Goal: Information Seeking & Learning: Learn about a topic

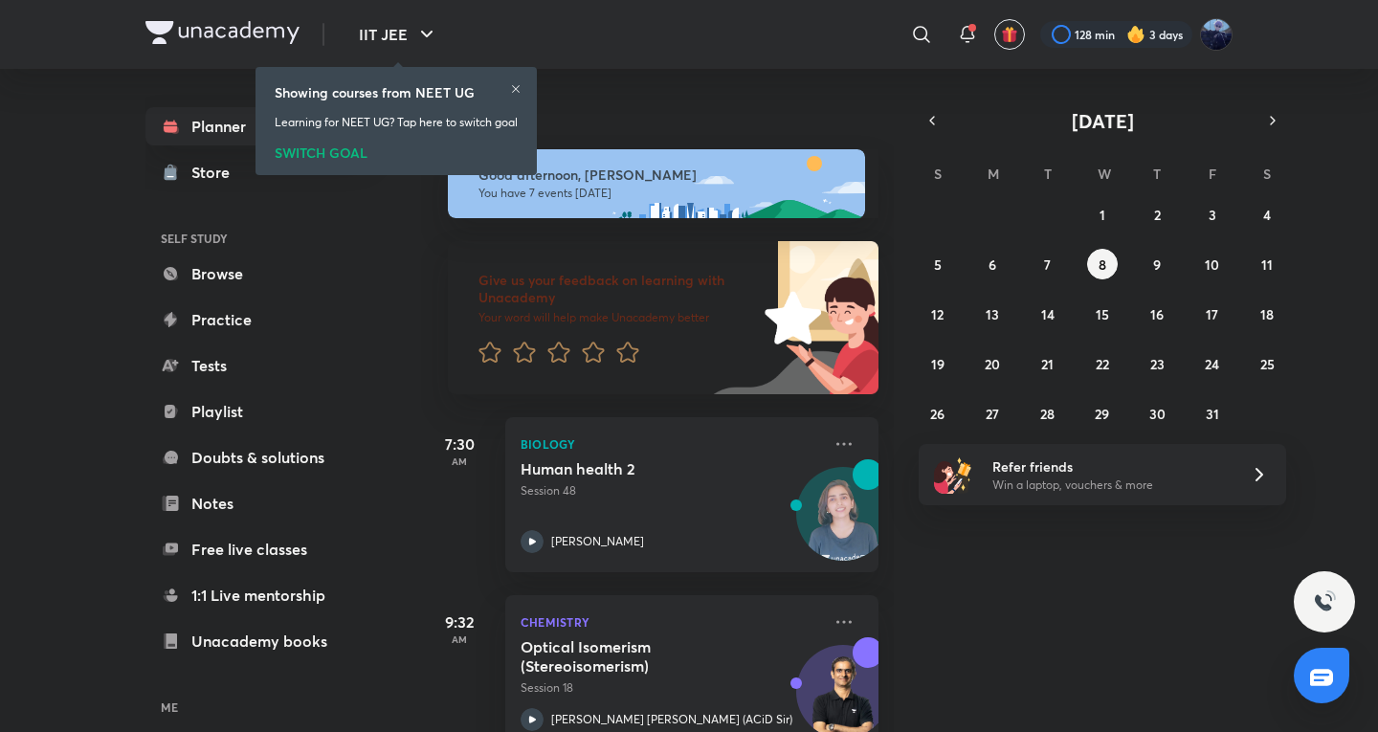
click at [1014, 714] on div "[DATE] Good afternoon, [PERSON_NAME] You have 7 events [DATE] Give us your feed…" at bounding box center [897, 400] width 953 height 663
click at [351, 155] on div "SWITCH GOAL" at bounding box center [396, 149] width 243 height 21
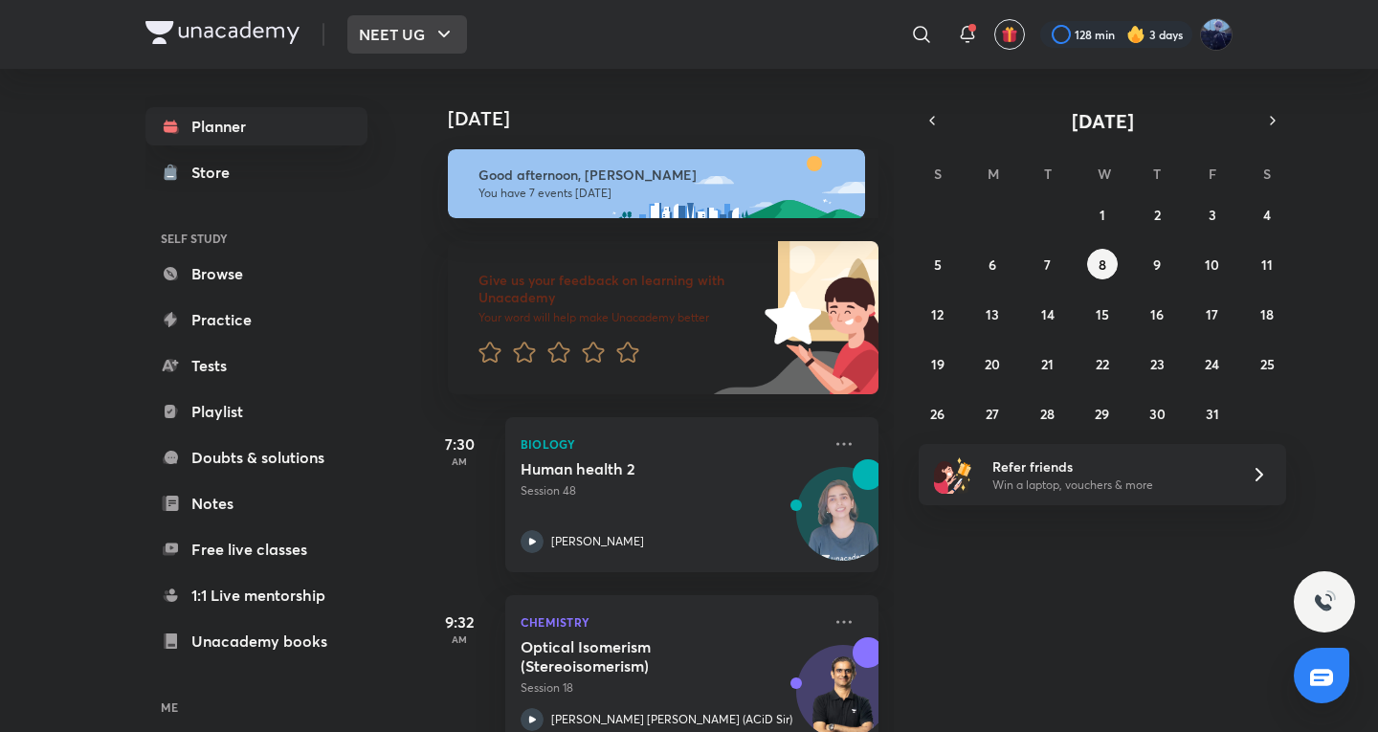
click at [433, 40] on icon "button" at bounding box center [444, 34] width 23 height 23
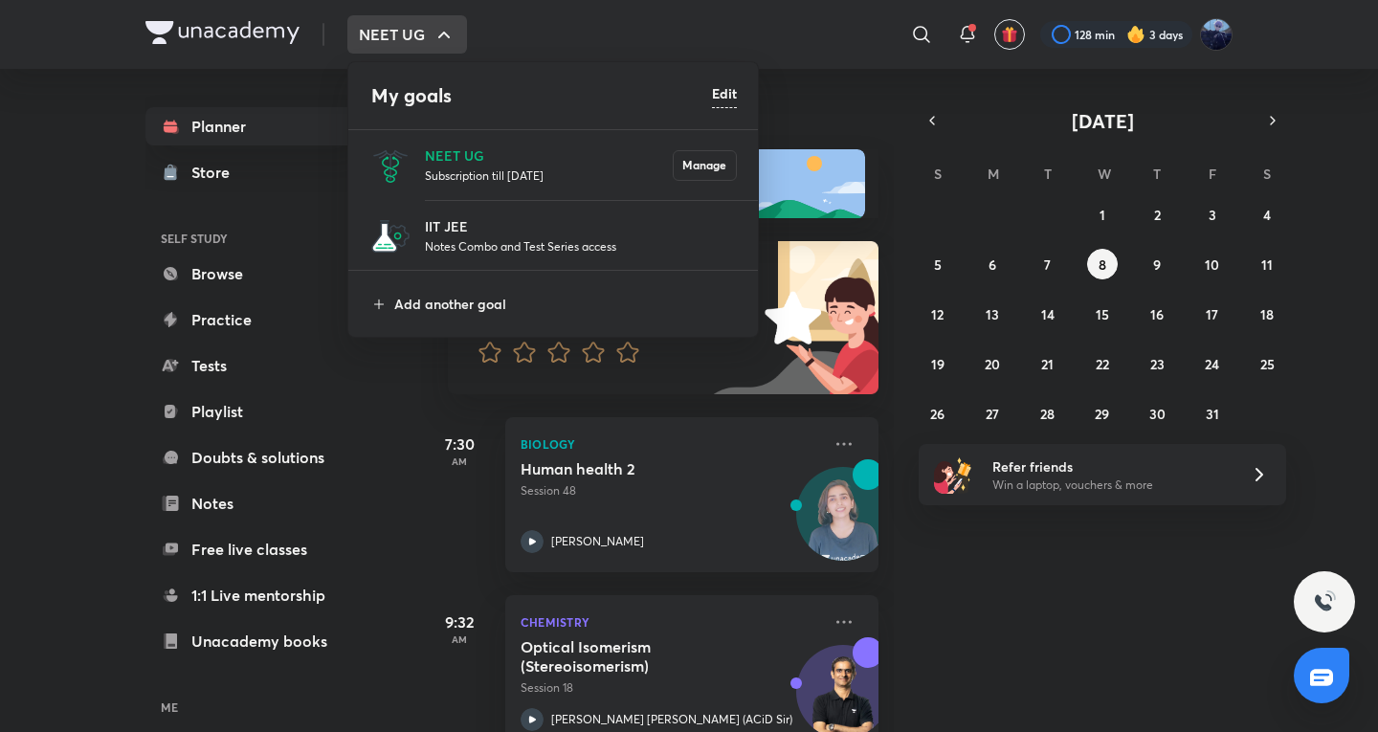
click at [732, 97] on h6 "Edit" at bounding box center [724, 93] width 25 height 20
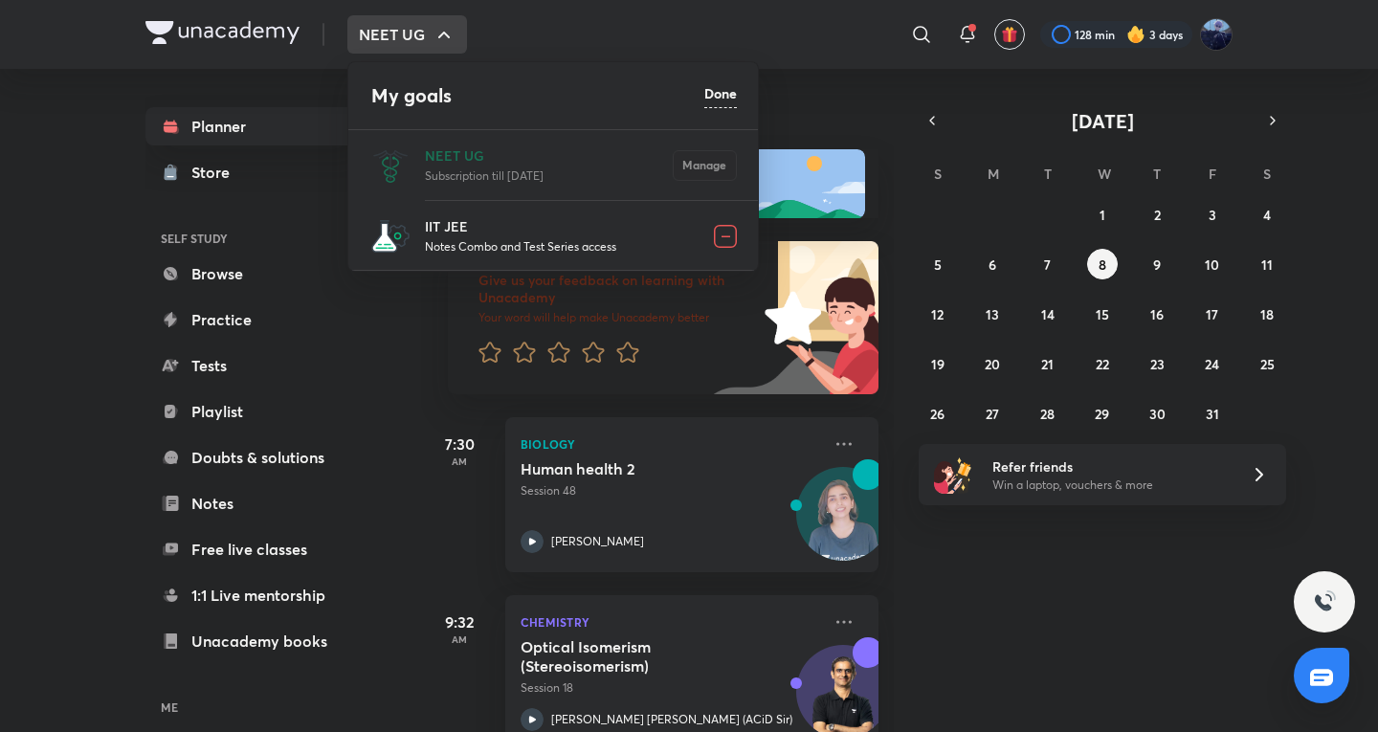
click at [735, 239] on img at bounding box center [725, 236] width 23 height 23
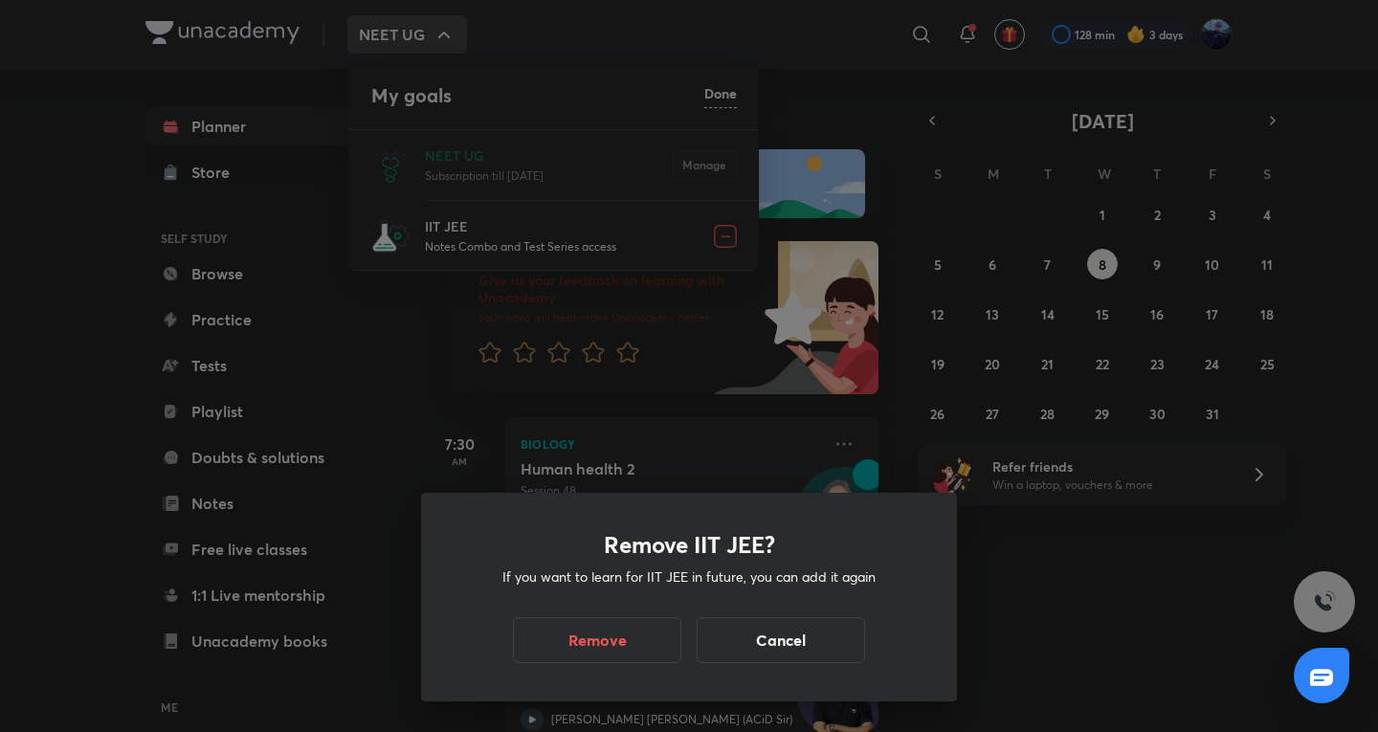
click at [547, 670] on div "Remove IIT JEE? If you want to learn for IIT JEE in future, you can add it agai…" at bounding box center [689, 597] width 536 height 209
click at [566, 662] on div "Remove Cancel" at bounding box center [689, 640] width 444 height 46
click at [635, 637] on button "Remove" at bounding box center [597, 638] width 168 height 46
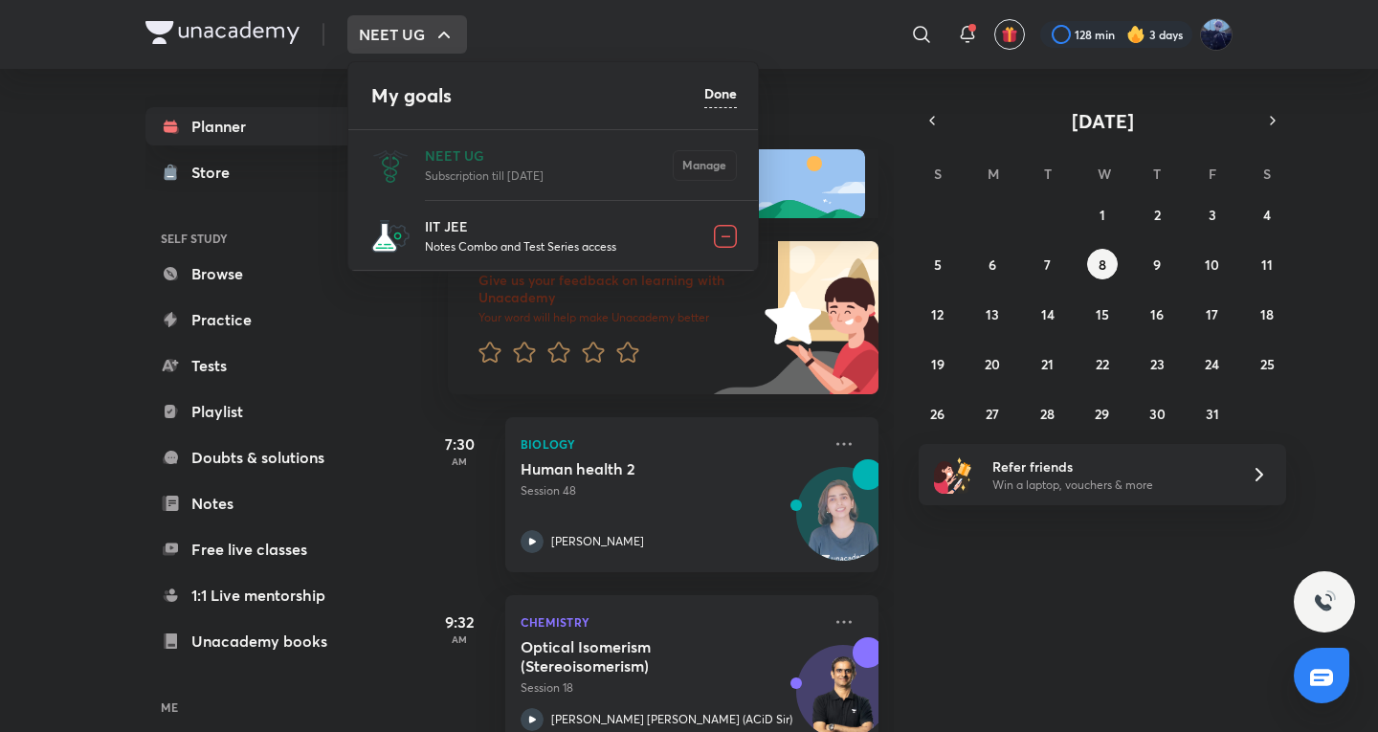
click at [1084, 638] on div at bounding box center [689, 366] width 1378 height 732
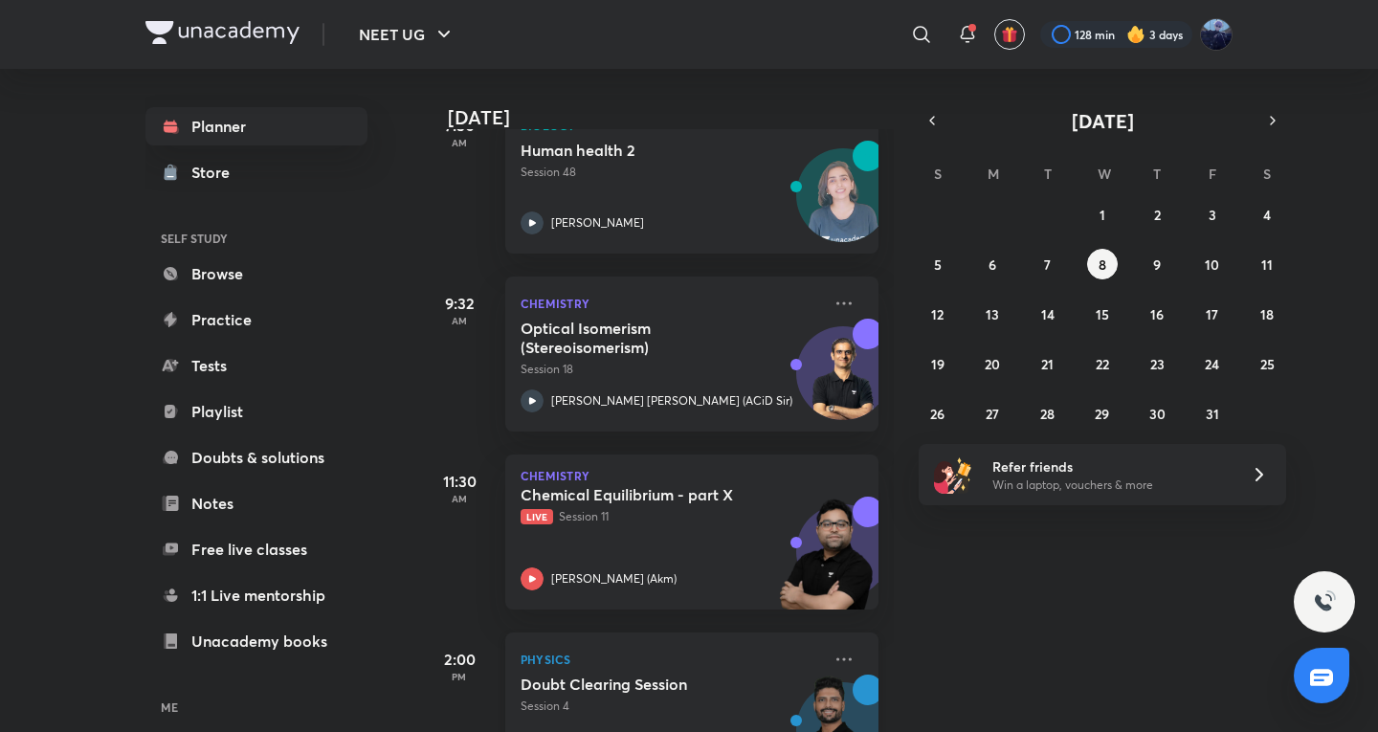
scroll to position [638, 0]
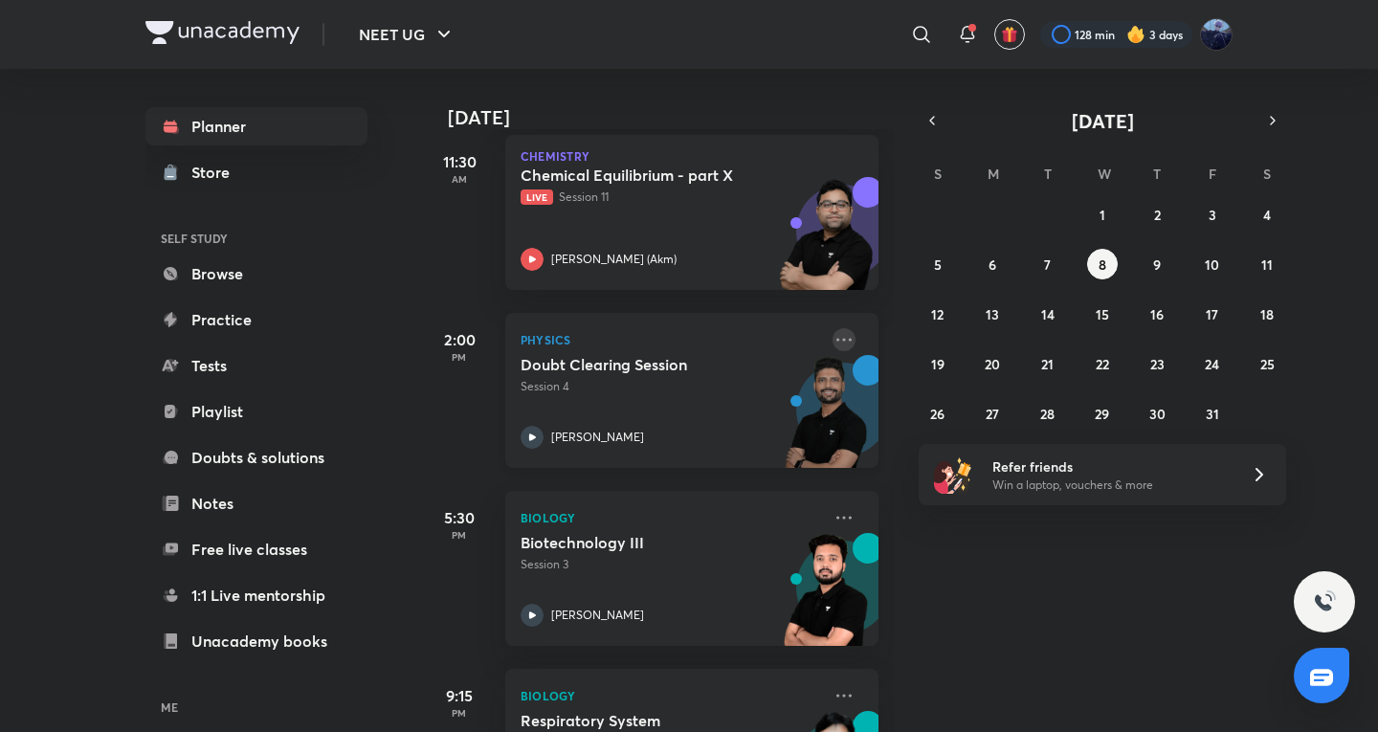
click at [832, 336] on icon at bounding box center [843, 339] width 23 height 23
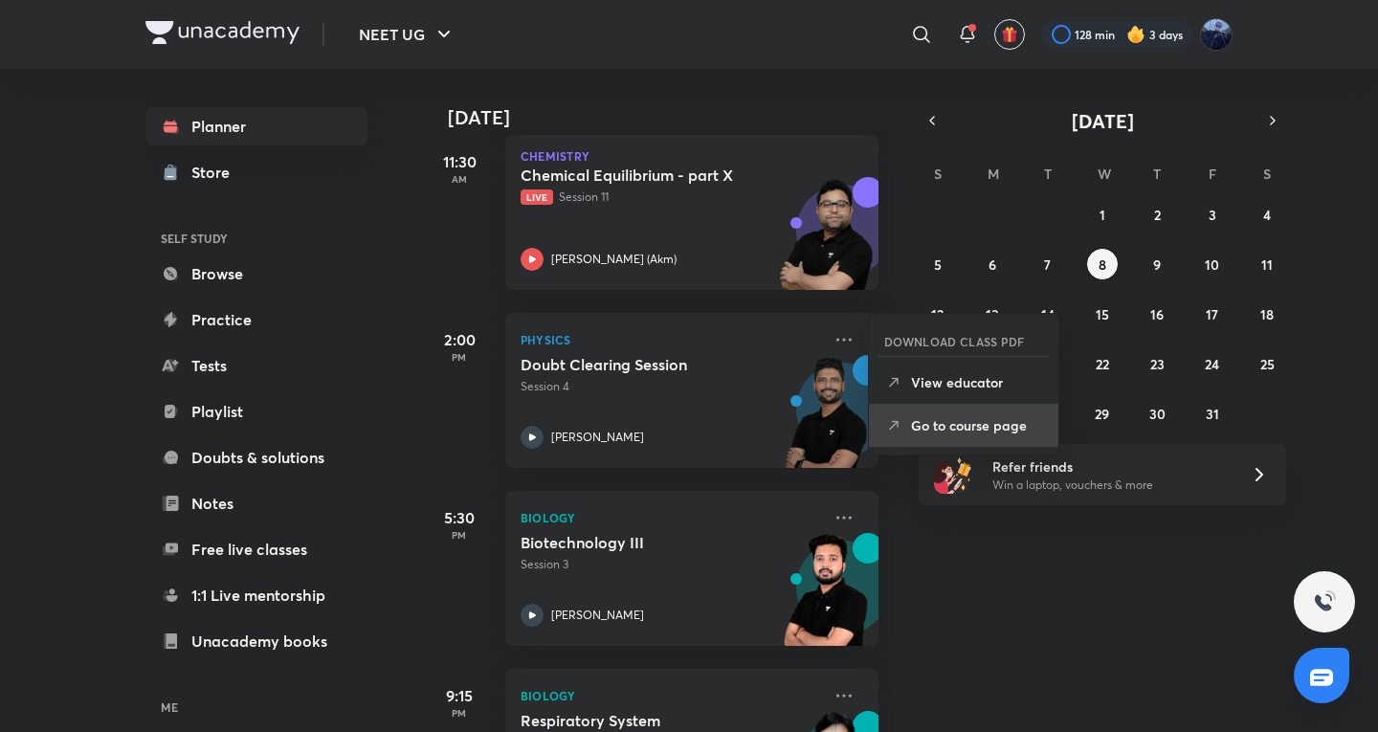
click at [962, 414] on li "Go to course page" at bounding box center [963, 425] width 189 height 43
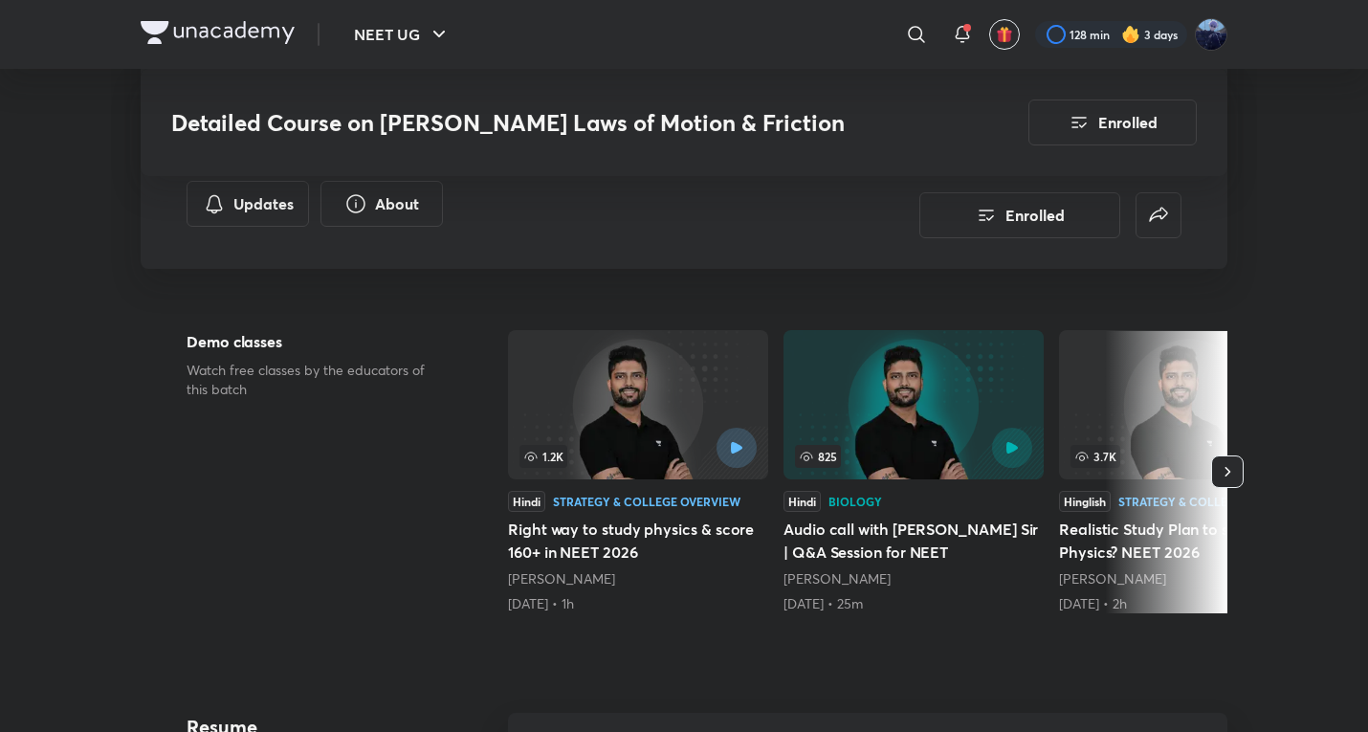
scroll to position [955, 0]
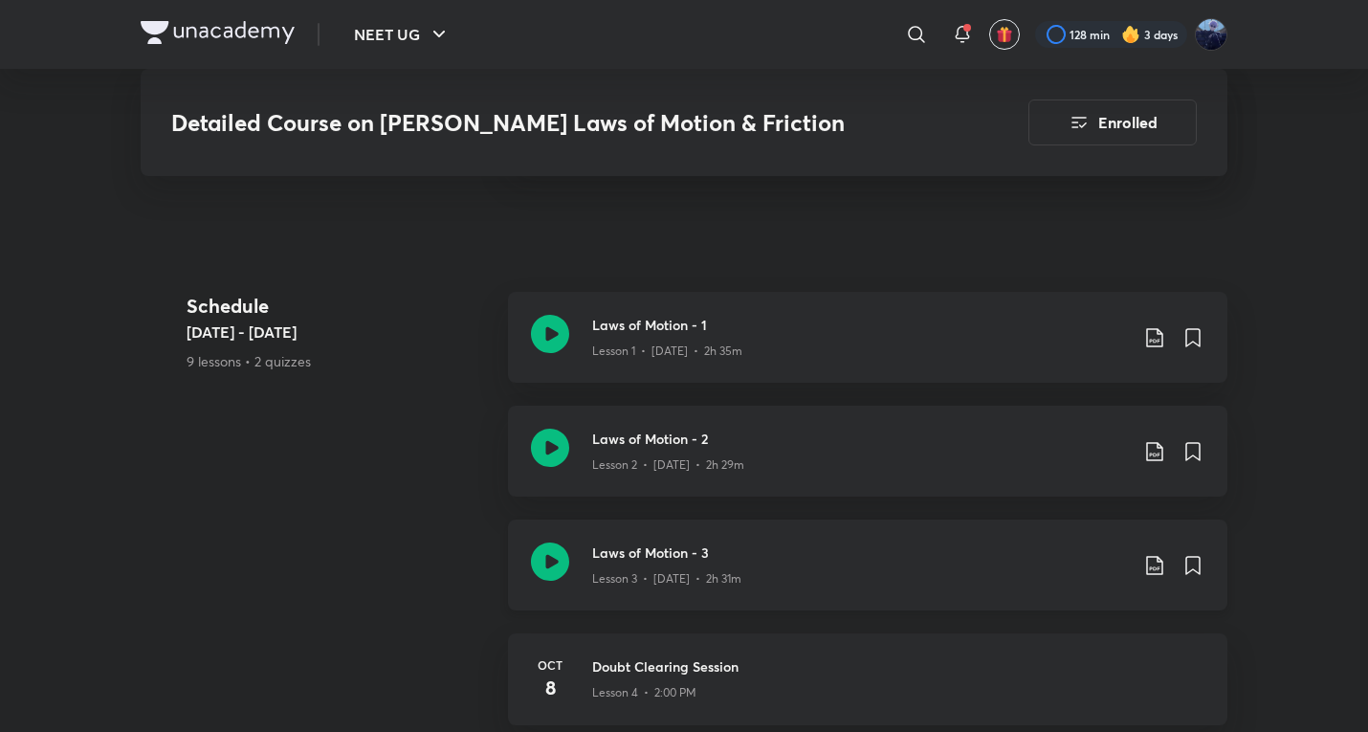
click at [745, 563] on div "Lesson 3 • [DATE] • 2h 31m" at bounding box center [860, 575] width 536 height 25
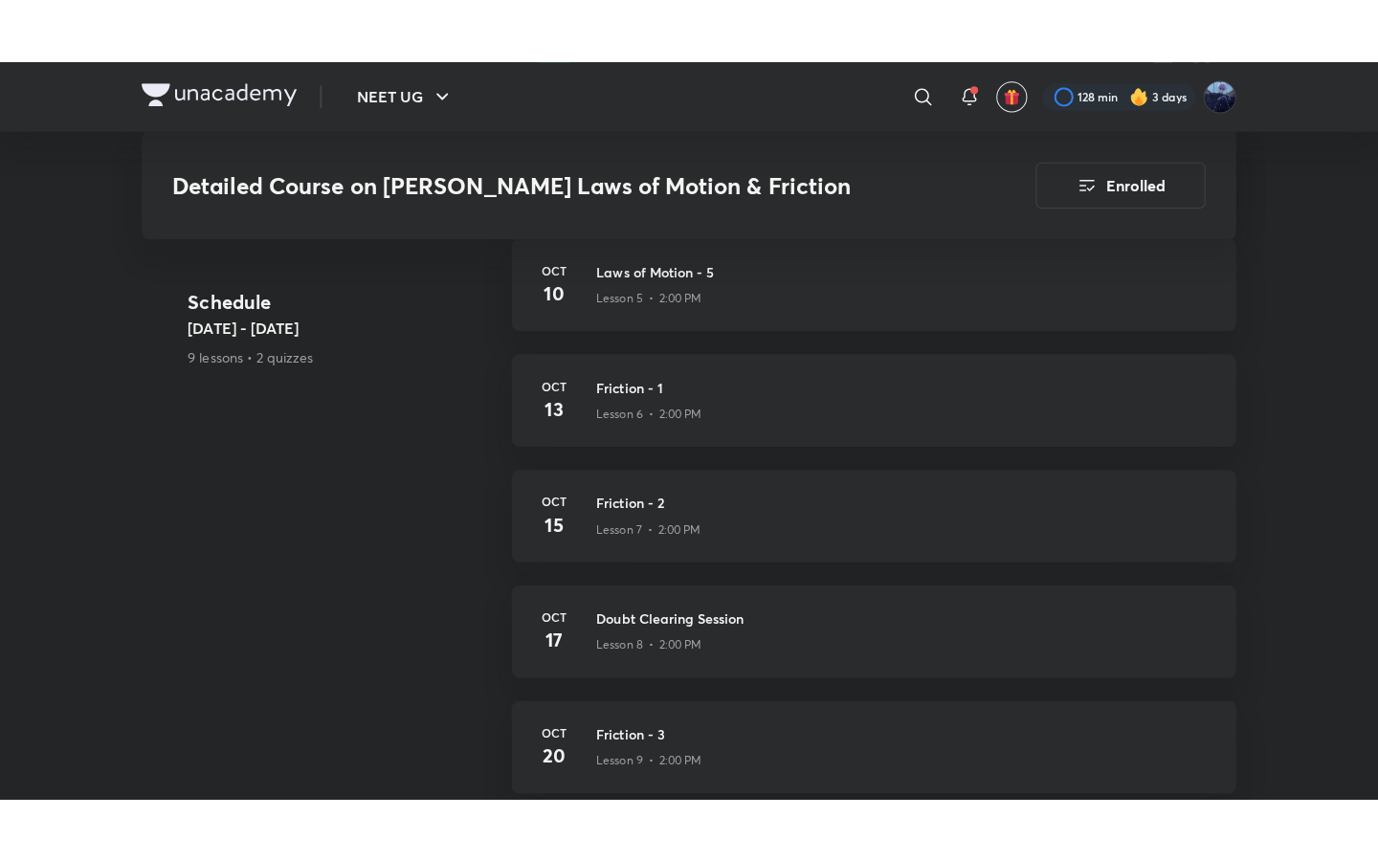
scroll to position [1529, 0]
